Goal: Task Accomplishment & Management: Manage account settings

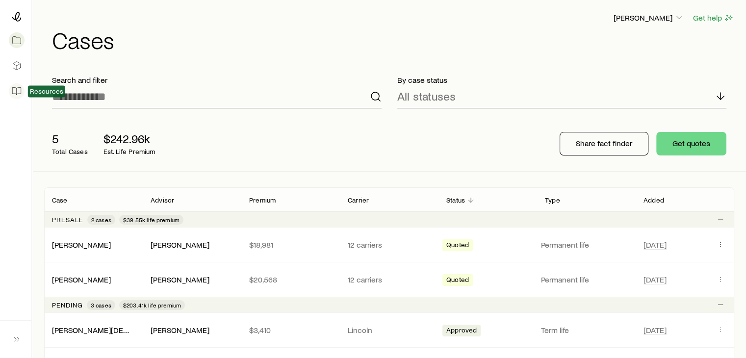
click at [18, 91] on icon at bounding box center [17, 91] width 10 height 10
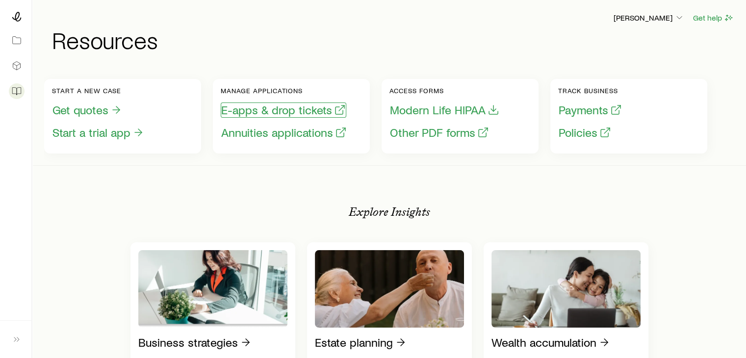
click at [268, 113] on button "E-apps & drop tickets" at bounding box center [284, 110] width 126 height 15
click at [16, 20] on icon at bounding box center [16, 17] width 9 height 10
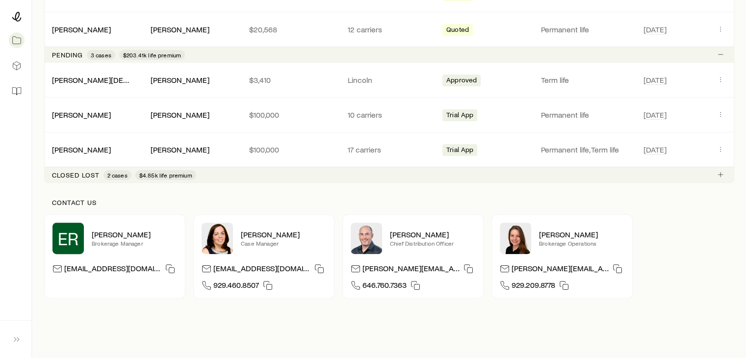
scroll to position [288, 0]
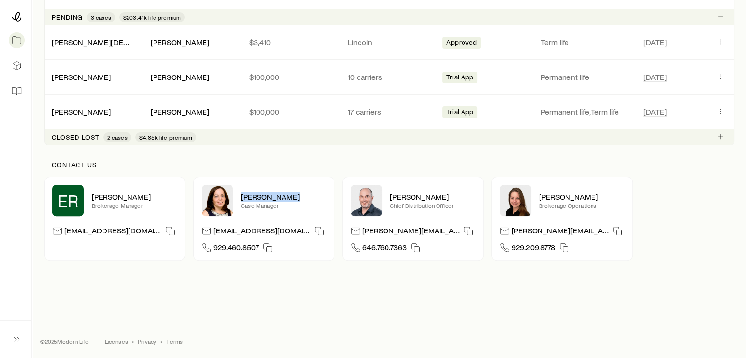
drag, startPoint x: 301, startPoint y: 197, endPoint x: 239, endPoint y: 196, distance: 62.8
click at [239, 196] on div "[PERSON_NAME] Case Manager" at bounding box center [264, 200] width 125 height 31
copy p "[PERSON_NAME]"
click at [265, 246] on icon "button" at bounding box center [268, 248] width 10 height 10
click at [315, 229] on icon "button" at bounding box center [320, 231] width 10 height 10
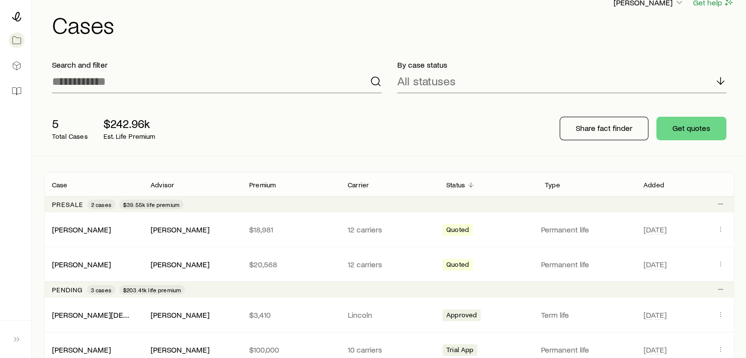
scroll to position [0, 0]
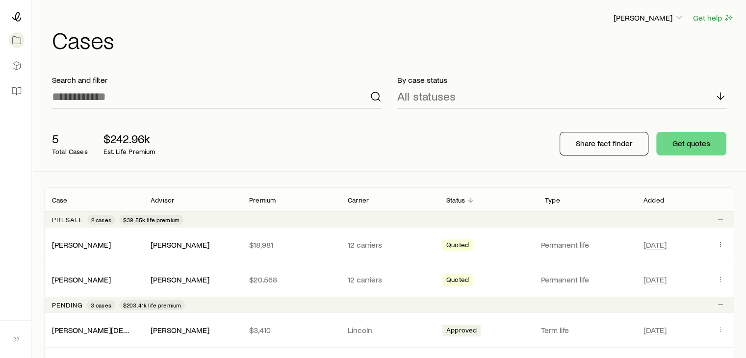
click at [25, 14] on div at bounding box center [15, 55] width 31 height 110
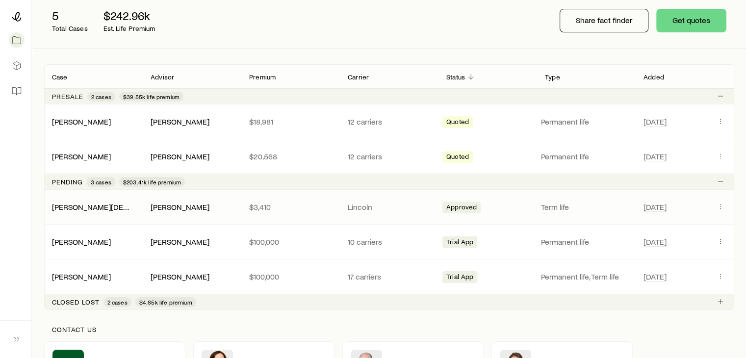
scroll to position [196, 0]
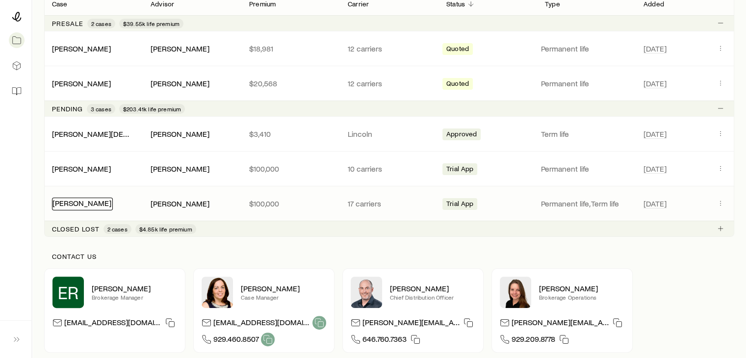
click at [102, 200] on link "[PERSON_NAME]" at bounding box center [82, 202] width 59 height 9
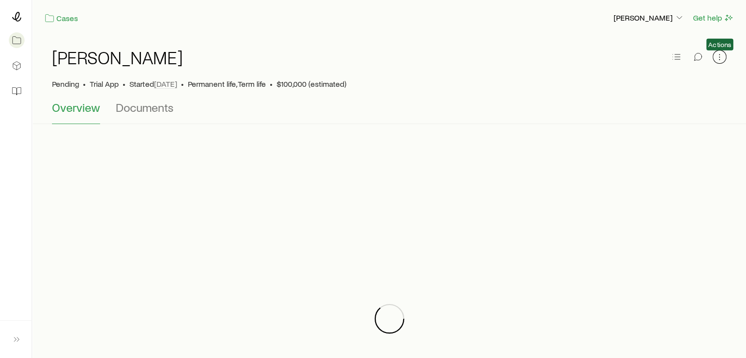
click at [719, 59] on icon "button" at bounding box center [719, 59] width 0 height 0
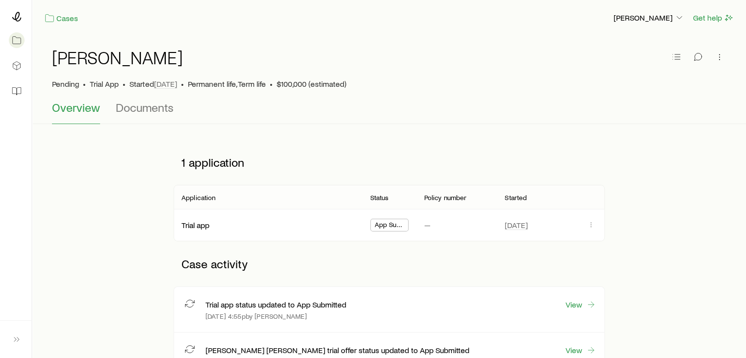
click at [536, 53] on div "[PERSON_NAME]" at bounding box center [389, 63] width 675 height 31
click at [116, 108] on span "Documents" at bounding box center [145, 108] width 58 height 14
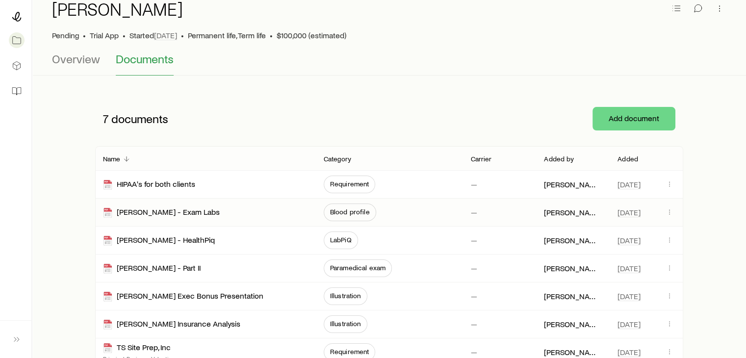
scroll to position [49, 0]
click at [183, 265] on div "[PERSON_NAME] - Part II" at bounding box center [152, 268] width 98 height 11
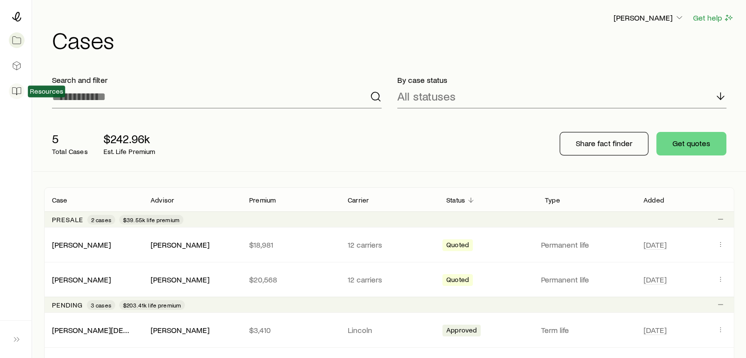
click at [14, 89] on icon at bounding box center [17, 91] width 10 height 10
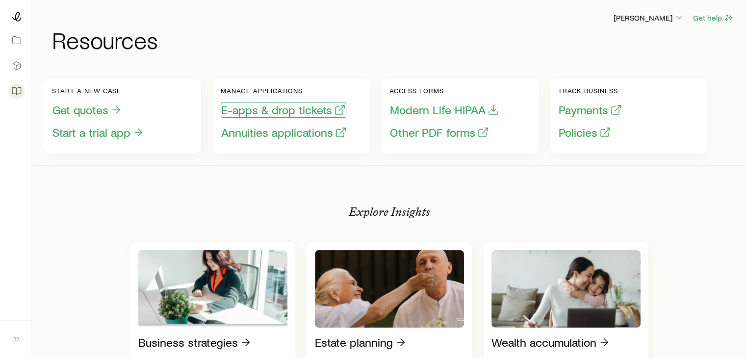
click at [258, 116] on button "E-apps & drop tickets" at bounding box center [284, 110] width 126 height 15
click at [21, 19] on icon at bounding box center [17, 17] width 10 height 10
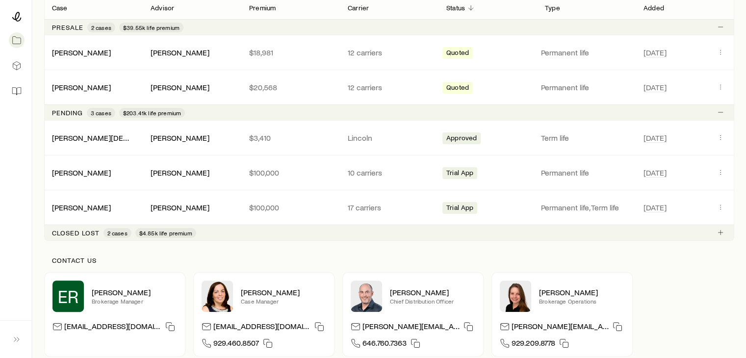
scroll to position [196, 0]
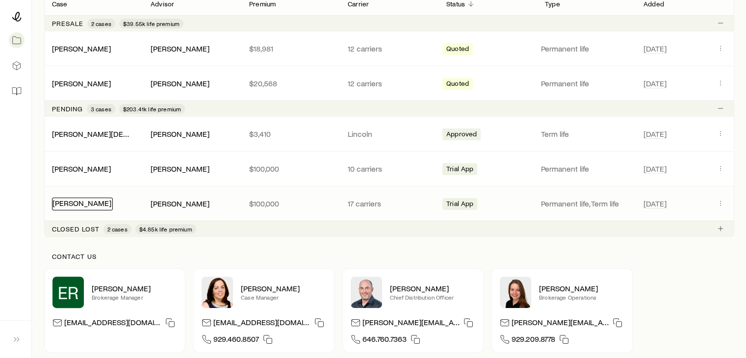
click at [100, 202] on link "[PERSON_NAME]" at bounding box center [82, 202] width 59 height 9
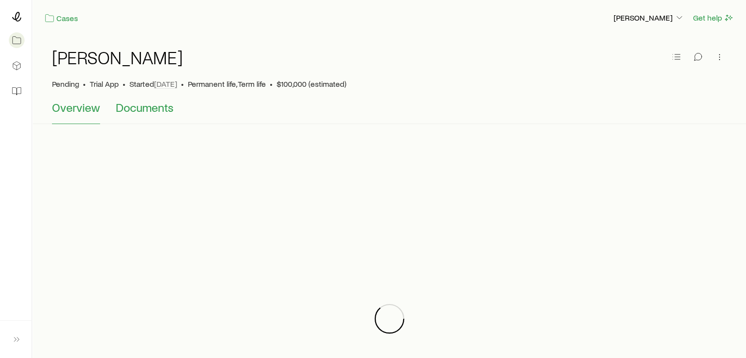
click at [138, 110] on span "Documents" at bounding box center [145, 108] width 58 height 14
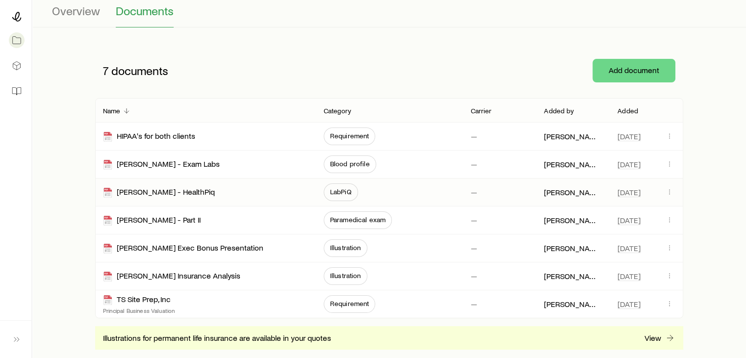
scroll to position [49, 0]
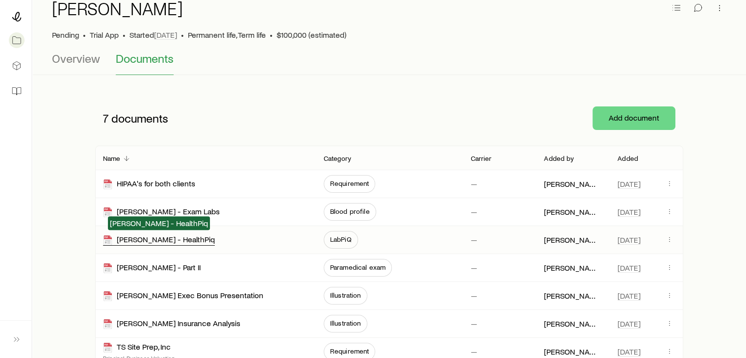
click at [159, 237] on div "[PERSON_NAME] - HealthPiq" at bounding box center [159, 240] width 112 height 11
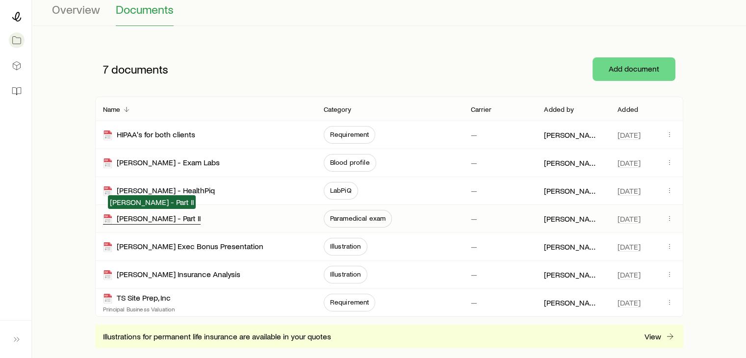
click at [157, 220] on div "[PERSON_NAME] - Part II" at bounding box center [152, 218] width 98 height 11
